Goal: Task Accomplishment & Management: Manage account settings

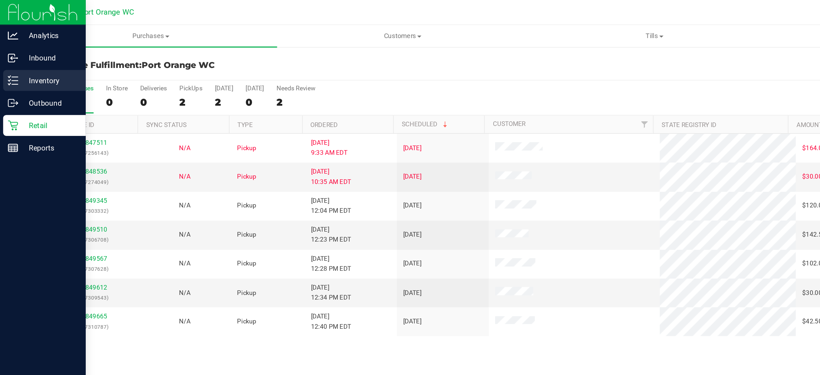
click at [16, 56] on p "Inventory" at bounding box center [33, 55] width 43 height 9
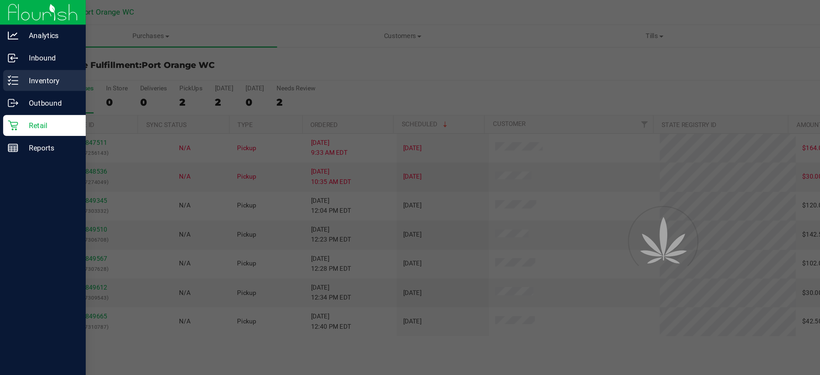
click at [16, 56] on p "Inventory" at bounding box center [33, 55] width 43 height 9
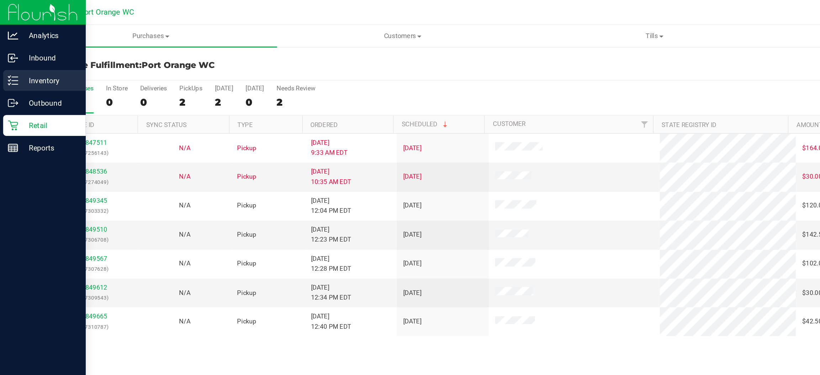
click at [12, 56] on icon at bounding box center [8, 54] width 7 height 7
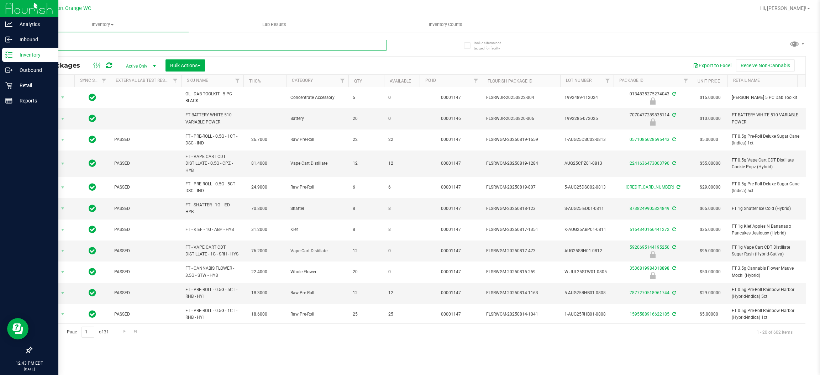
click at [247, 45] on input "text" at bounding box center [208, 45] width 355 height 11
type input "5381229001647372"
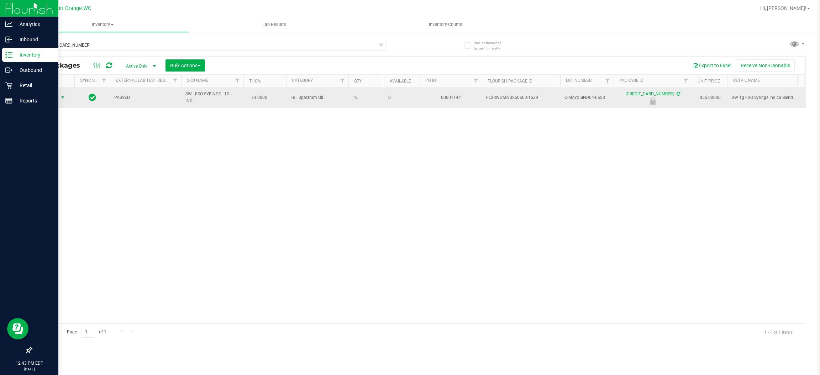
click at [49, 102] on span "Action" at bounding box center [48, 97] width 19 height 10
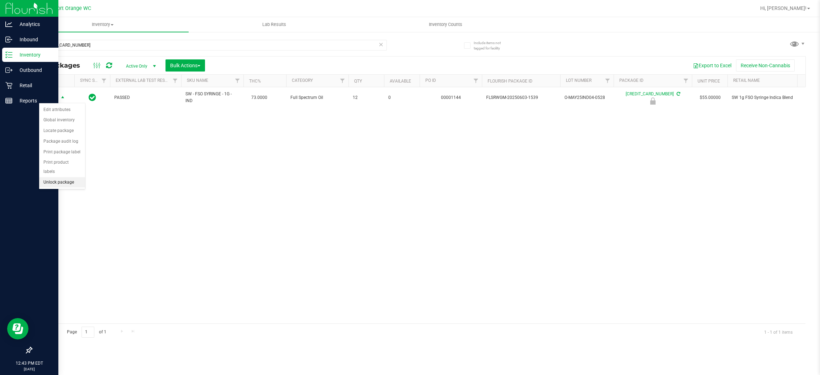
click at [54, 177] on li "Unlock package" at bounding box center [62, 182] width 46 height 11
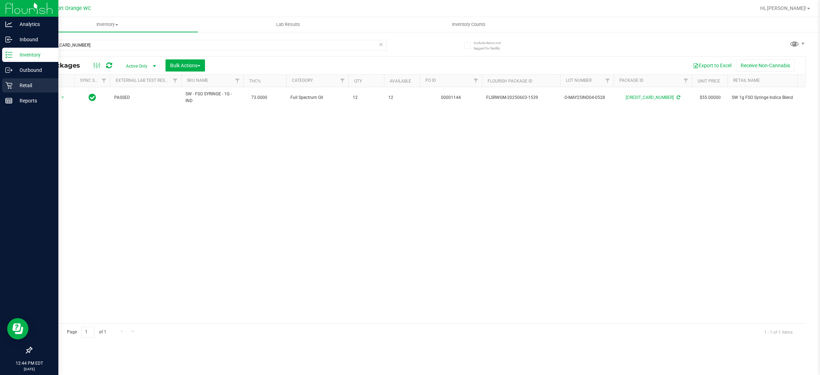
click at [5, 89] on div "Retail" at bounding box center [30, 85] width 56 height 14
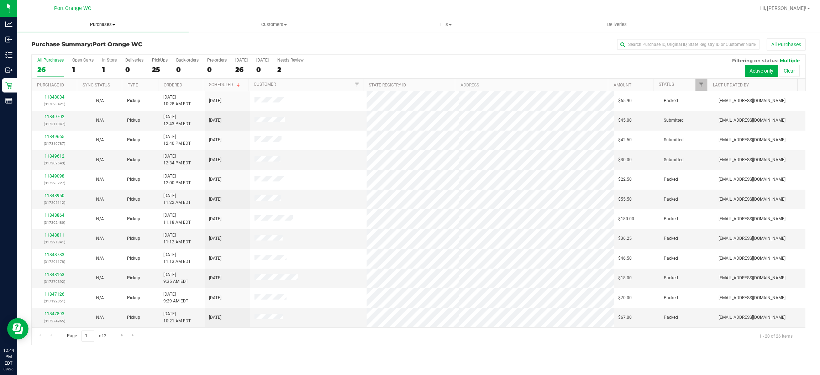
click at [97, 29] on uib-tab-heading "Purchases Summary of purchases Fulfillment All purchases" at bounding box center [102, 24] width 171 height 15
click at [81, 54] on li "Fulfillment" at bounding box center [102, 51] width 171 height 9
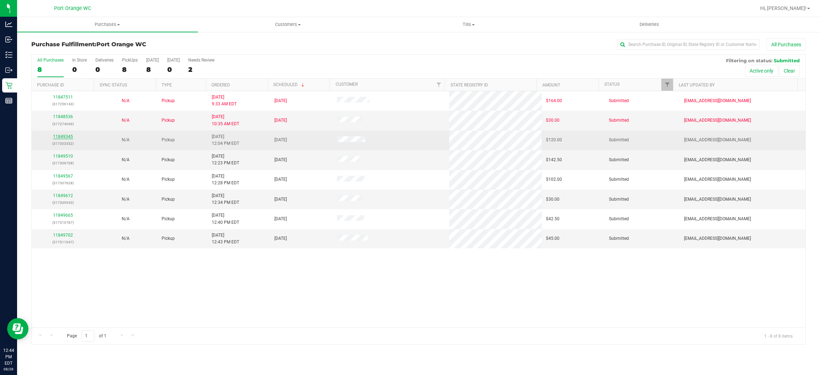
click at [58, 139] on link "11849345" at bounding box center [63, 136] width 20 height 5
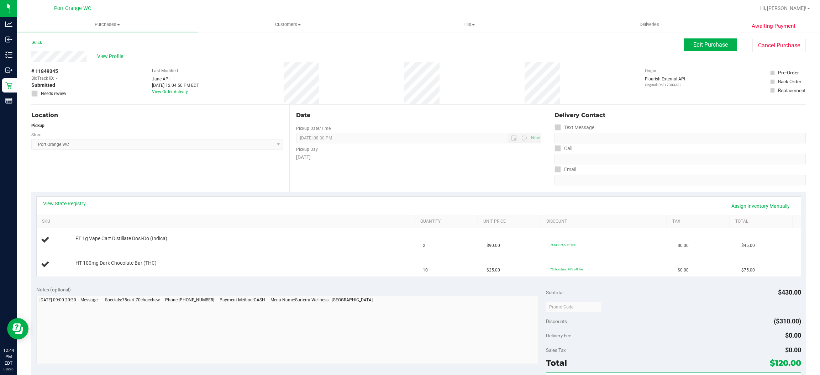
click at [64, 211] on div "View State Registry Assign Inventory Manually" at bounding box center [418, 206] width 751 height 12
drag, startPoint x: 65, startPoint y: 209, endPoint x: 73, endPoint y: 205, distance: 9.5
click at [65, 209] on div "View State Registry Assign Inventory Manually" at bounding box center [418, 206] width 751 height 12
click at [78, 200] on link "View State Registry" at bounding box center [64, 203] width 43 height 7
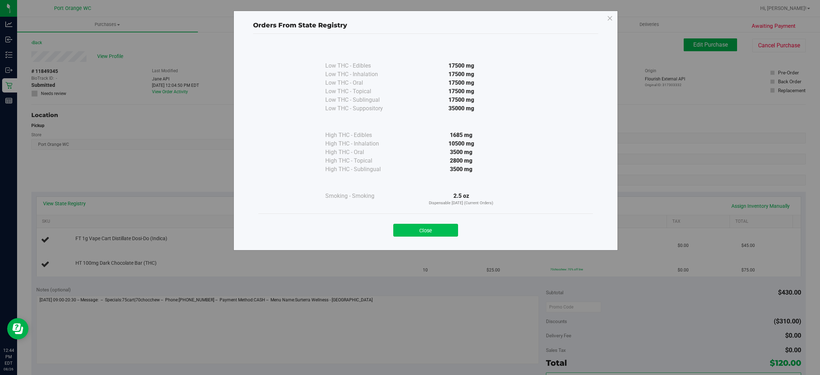
click at [423, 228] on button "Close" at bounding box center [425, 230] width 65 height 13
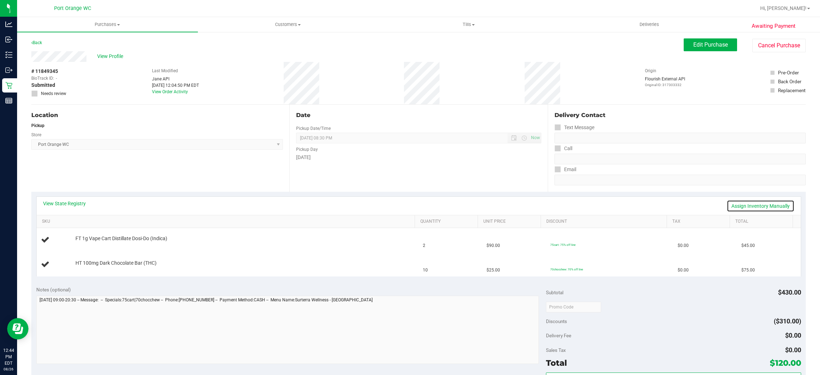
click at [740, 205] on link "Assign Inventory Manually" at bounding box center [760, 206] width 68 height 12
click at [87, 263] on span "HT 100mg Dark Chocolate Bar (THC)" at bounding box center [115, 261] width 81 height 7
click at [95, 268] on link "Add Package" at bounding box center [88, 267] width 26 height 5
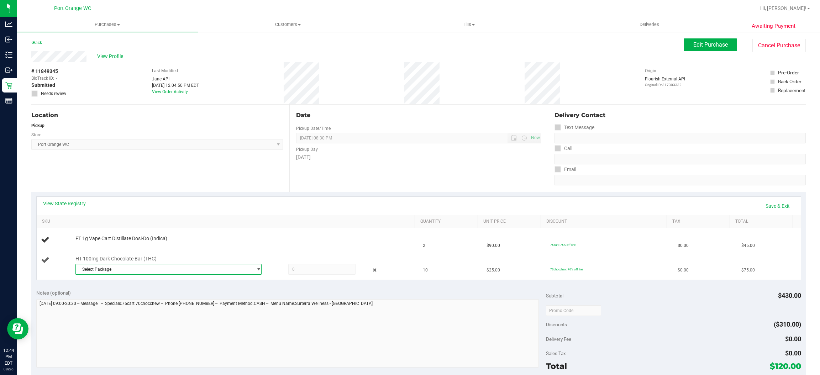
click at [164, 266] on span "Select Package" at bounding box center [164, 269] width 176 height 10
click at [174, 299] on span "( SN250610DC1-0612 | orig: FLSRWGM-20250618-1699 )" at bounding box center [175, 298] width 110 height 5
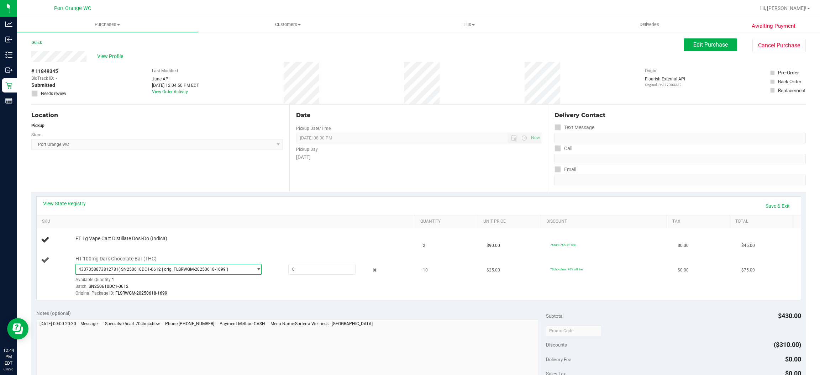
click at [165, 274] on span "4337358873812781 ( SN250610DC1-0612 | orig: FLSRWGM-20250618-1699 )" at bounding box center [164, 269] width 176 height 10
click at [158, 307] on span "( SN250610DC1-0612 | orig: FLSRWGM-20250618-1690 )" at bounding box center [175, 308] width 110 height 5
click at [302, 264] on span at bounding box center [321, 269] width 67 height 11
type input "10"
type input "10.0000"
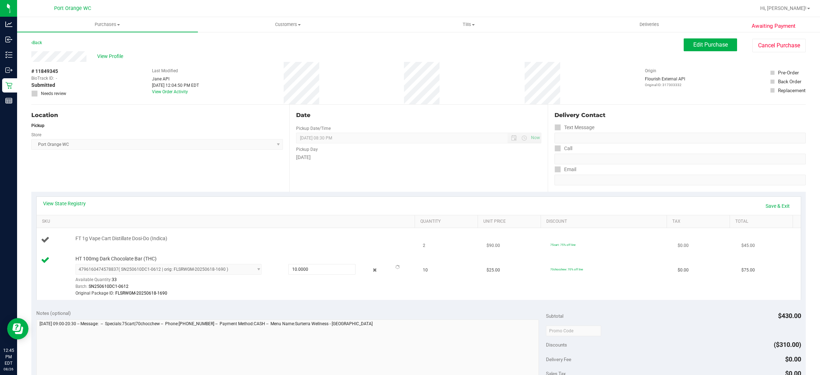
click at [227, 239] on div "FT 1g Vape Cart Distillate Dosi-Do (Indica)" at bounding box center [242, 238] width 340 height 7
click at [93, 244] on link "Add Package" at bounding box center [88, 243] width 26 height 5
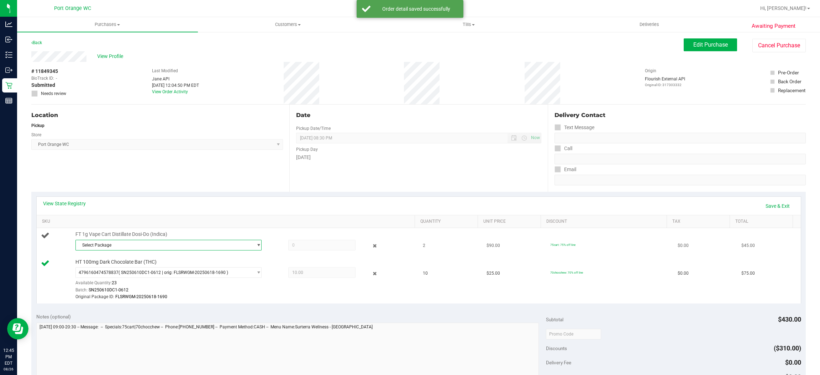
click at [169, 249] on span "Select Package" at bounding box center [164, 245] width 176 height 10
click at [176, 277] on span "( APR25DSD01C-0422 | orig: FLSRWGM-20250428-2191 )" at bounding box center [175, 274] width 110 height 5
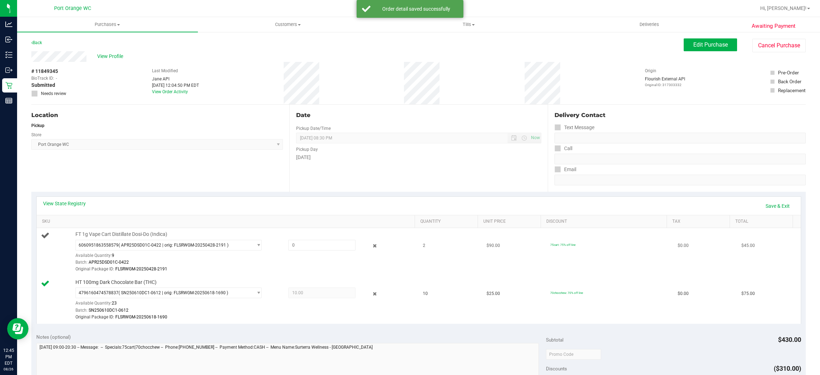
click at [313, 251] on div "6060951863558579 ( APR25DSD01C-0422 | orig: FLSRWGM-20250428-2191 ) 60609518635…" at bounding box center [243, 256] width 336 height 33
click at [311, 245] on span at bounding box center [321, 245] width 67 height 11
type input "1"
type input "1.0000"
click at [289, 180] on div "Date Pickup Date/Time 08/26/2025 Now 08/26/2025 08:30 PM Now Pickup Day Tuesday" at bounding box center [418, 148] width 258 height 87
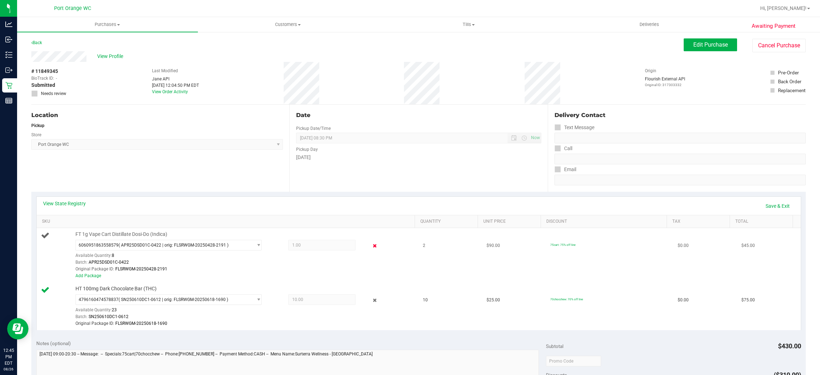
click at [371, 245] on icon at bounding box center [374, 246] width 7 height 8
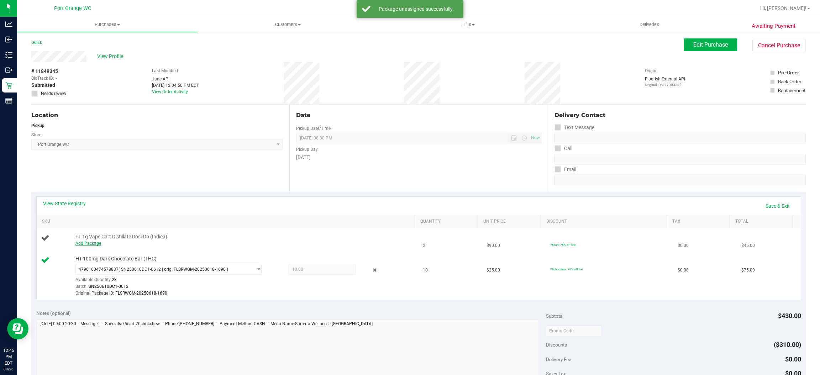
click at [89, 241] on link "Add Package" at bounding box center [88, 243] width 26 height 5
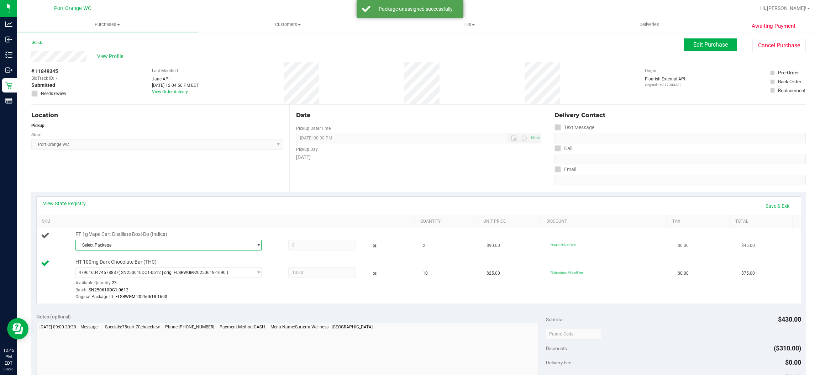
click at [150, 249] on span "Select Package" at bounding box center [164, 245] width 176 height 10
click at [145, 276] on span "( APR25DSD01C-0422 | orig: FLSRWGM-20250428-2191 )" at bounding box center [175, 274] width 110 height 5
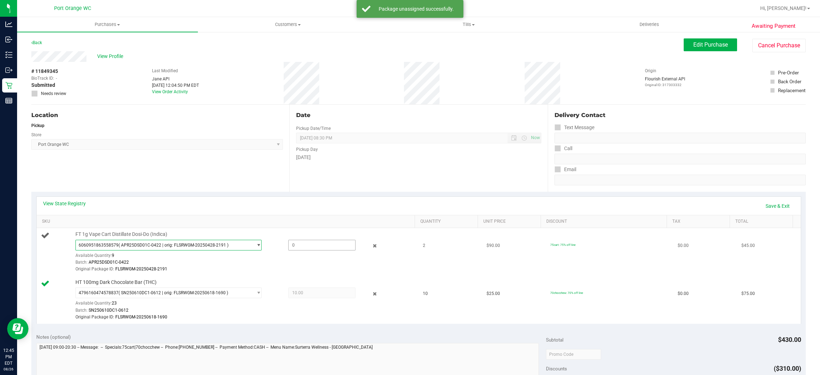
click at [306, 242] on span at bounding box center [321, 245] width 67 height 11
type input "2"
type input "2.0000"
click at [220, 175] on div "Location Pickup Store Port Orange WC Select Store Bonita Springs WC Boynton Bea…" at bounding box center [160, 148] width 258 height 87
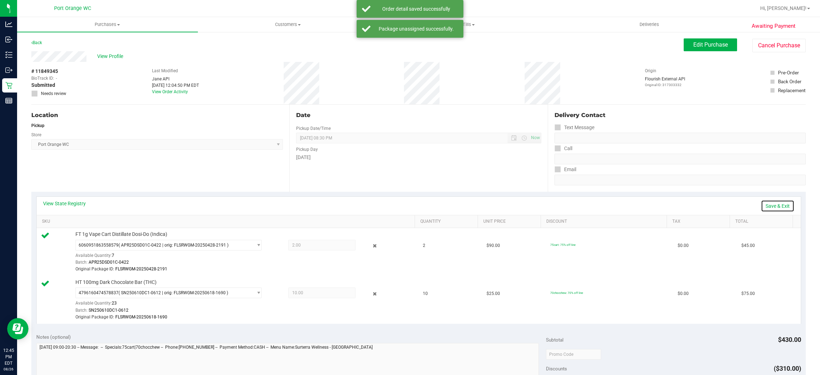
click at [763, 207] on link "Save & Exit" at bounding box center [777, 206] width 33 height 12
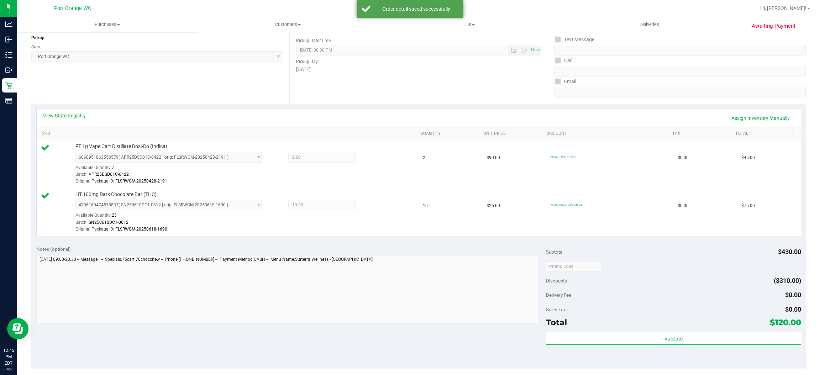
scroll to position [107, 0]
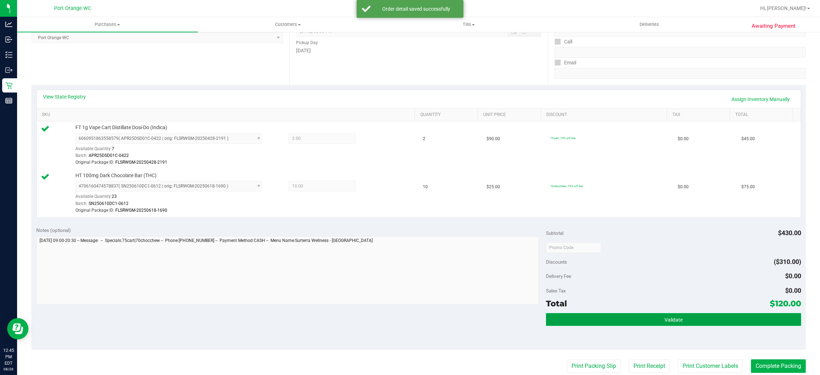
click at [661, 315] on button "Validate" at bounding box center [673, 319] width 255 height 13
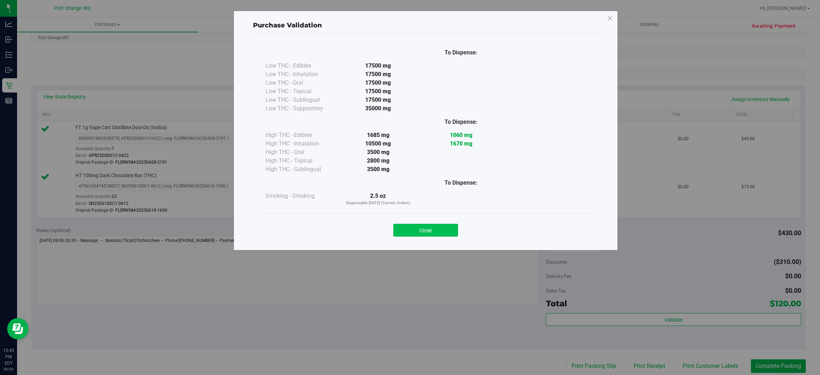
click at [436, 231] on button "Close" at bounding box center [425, 230] width 65 height 13
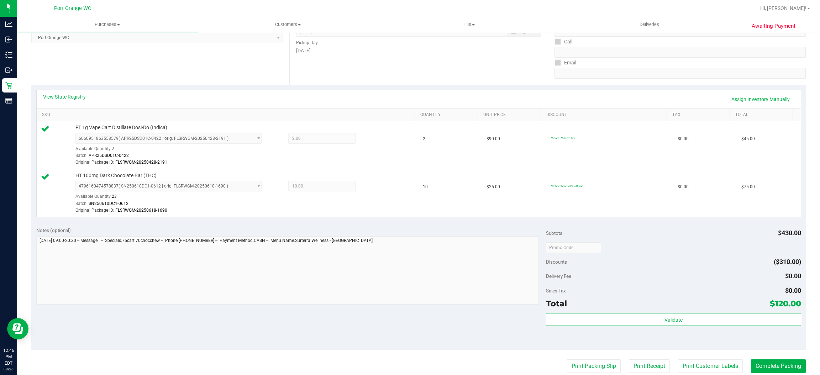
scroll to position [184, 0]
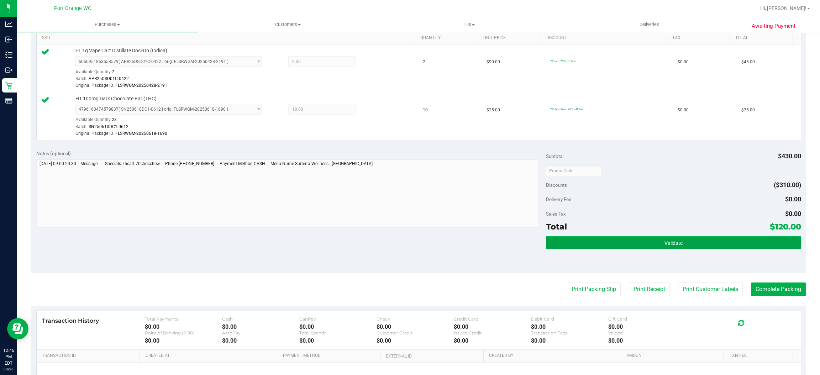
click at [677, 238] on button "Validate" at bounding box center [673, 242] width 255 height 13
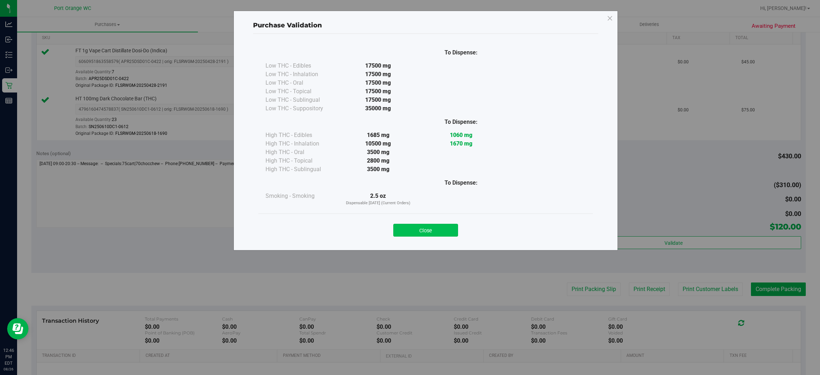
click at [427, 229] on button "Close" at bounding box center [425, 230] width 65 height 13
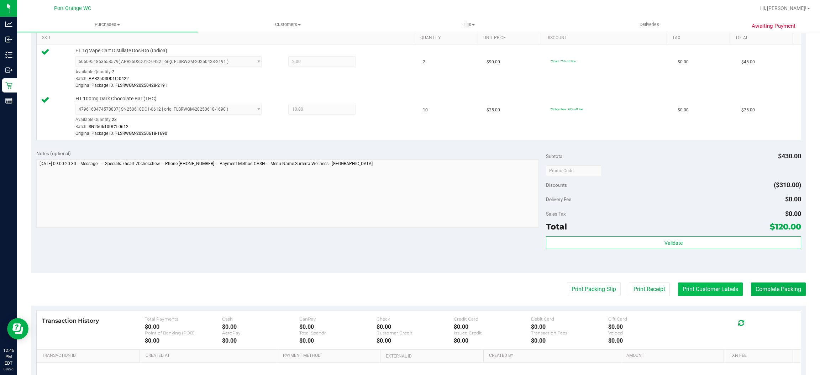
click at [708, 290] on button "Print Customer Labels" at bounding box center [710, 289] width 65 height 14
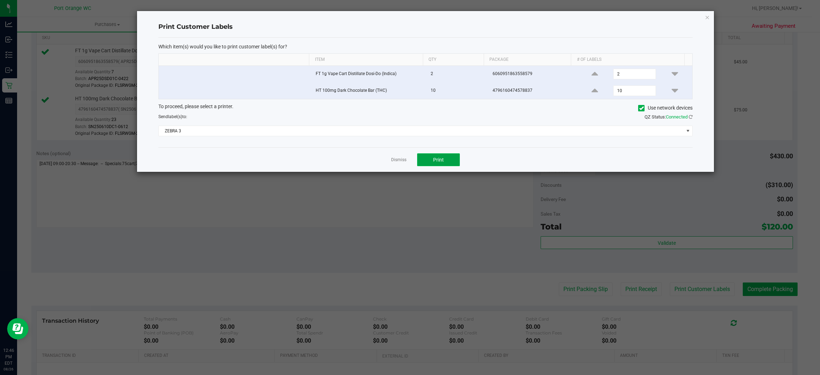
click at [449, 163] on button "Print" at bounding box center [438, 159] width 43 height 13
click at [394, 161] on link "Dismiss" at bounding box center [398, 160] width 15 height 6
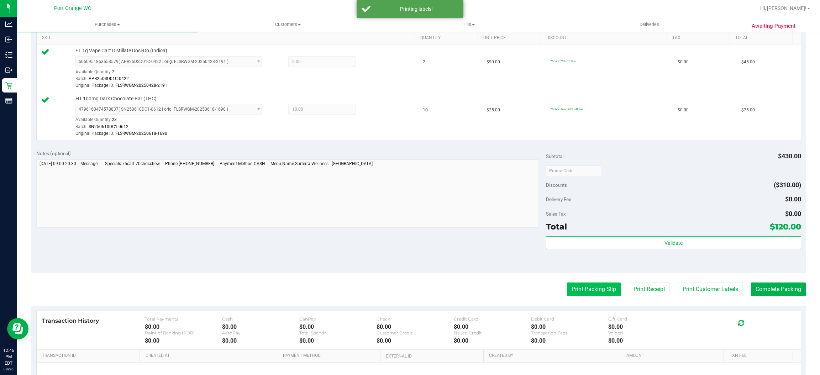
click at [581, 290] on button "Print Packing Slip" at bounding box center [594, 289] width 54 height 14
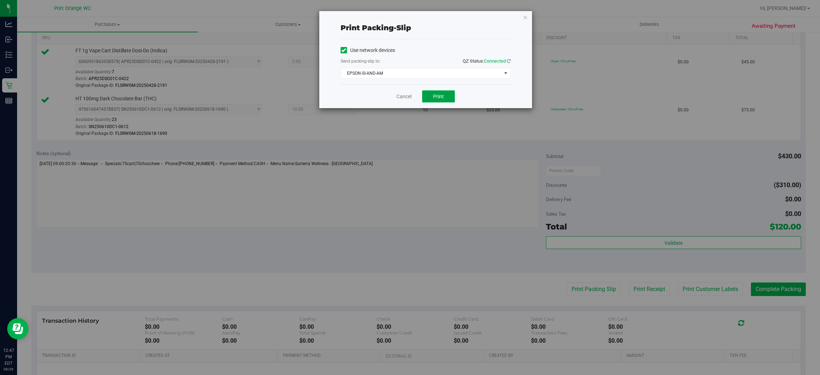
click at [439, 96] on span "Print" at bounding box center [438, 97] width 11 height 6
click at [397, 96] on link "Cancel" at bounding box center [403, 96] width 15 height 7
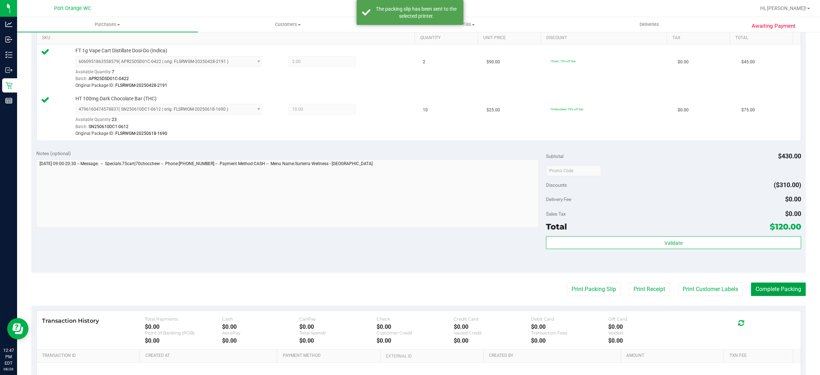
click at [785, 289] on button "Complete Packing" at bounding box center [778, 289] width 55 height 14
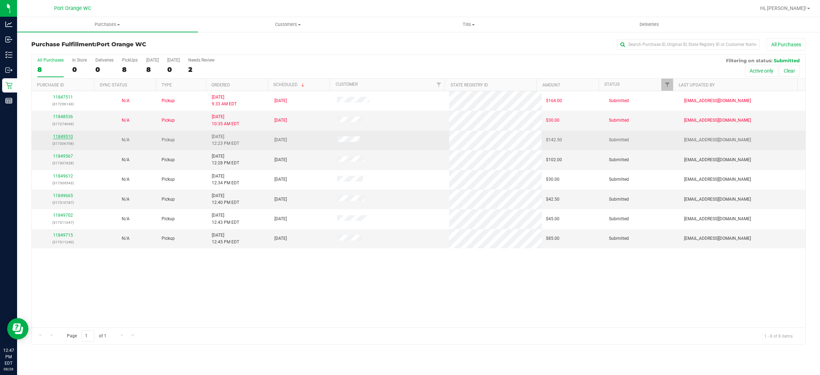
click at [59, 138] on link "11849510" at bounding box center [63, 136] width 20 height 5
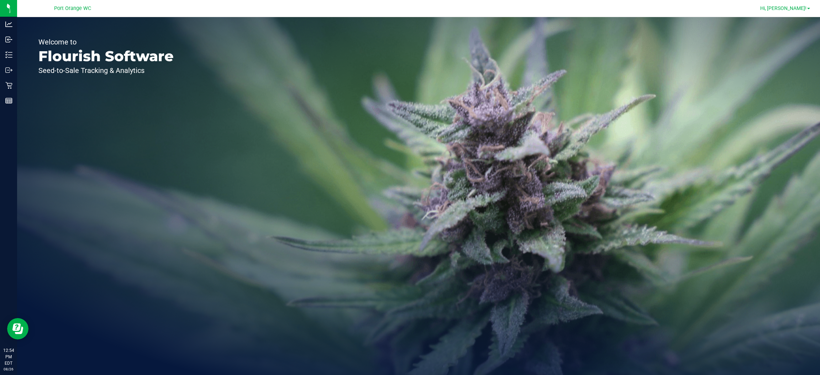
click at [804, 12] on link "Hi, [PERSON_NAME]!" at bounding box center [784, 8] width 55 height 7
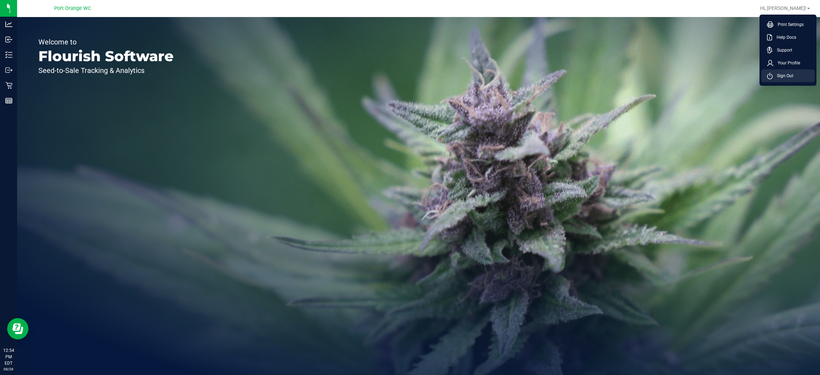
click at [782, 72] on li "Sign Out" at bounding box center [787, 75] width 53 height 13
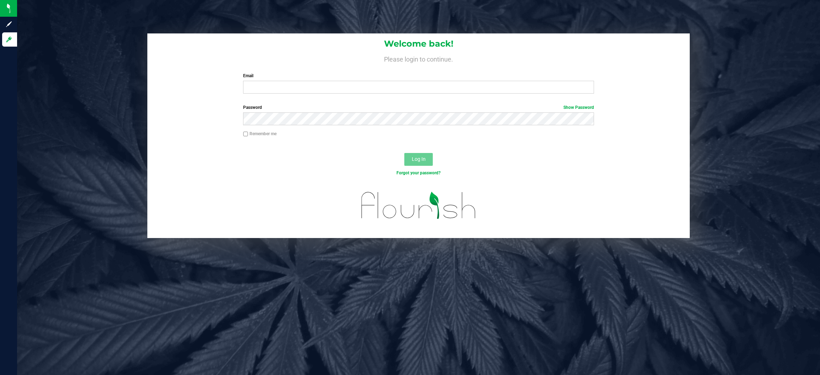
click at [252, 79] on label "Email" at bounding box center [418, 76] width 351 height 6
click at [252, 81] on input "Email" at bounding box center [418, 87] width 351 height 13
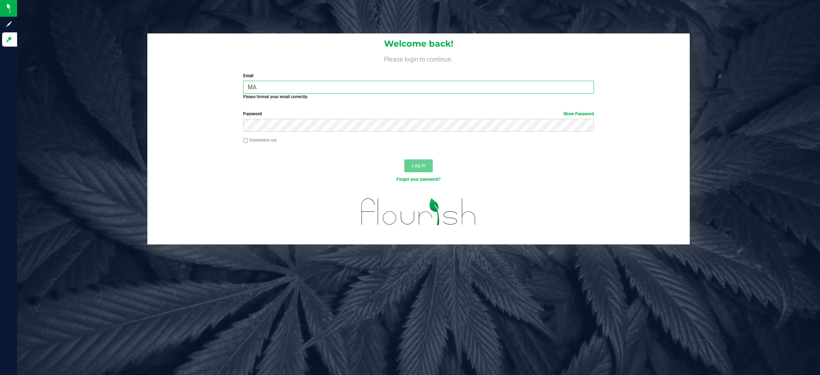
type input "M"
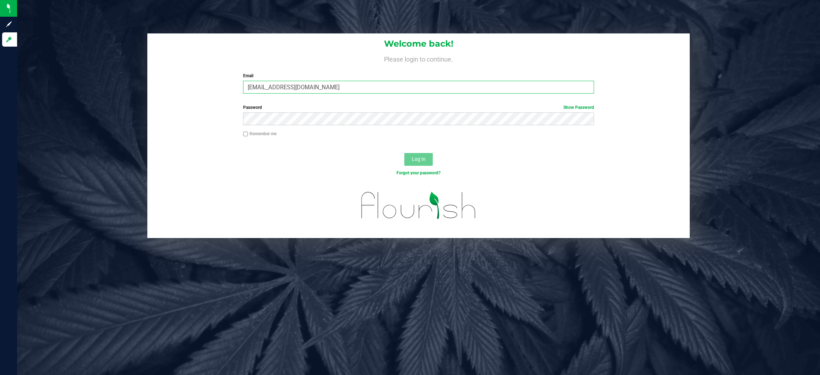
type input "[EMAIL_ADDRESS][DOMAIN_NAME]"
click at [404, 153] on button "Log In" at bounding box center [418, 159] width 28 height 13
